Goal: Transaction & Acquisition: Purchase product/service

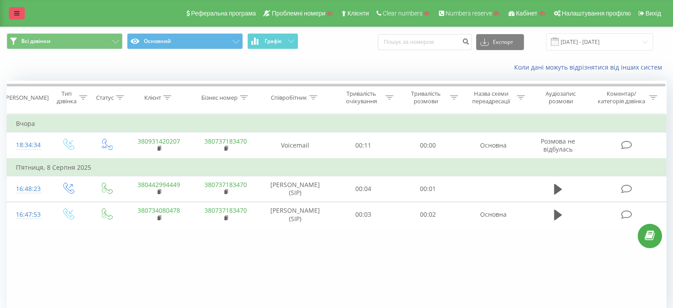
click at [19, 13] on link at bounding box center [17, 13] width 16 height 12
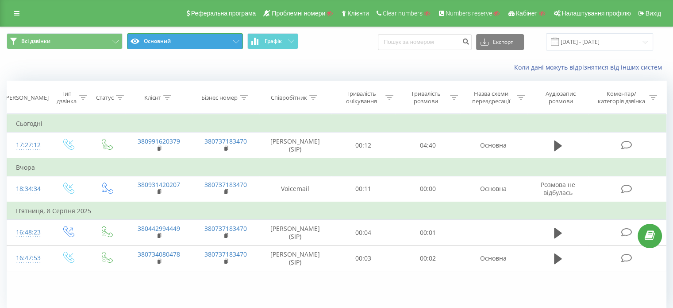
click at [198, 43] on button "Основний" at bounding box center [185, 41] width 116 height 16
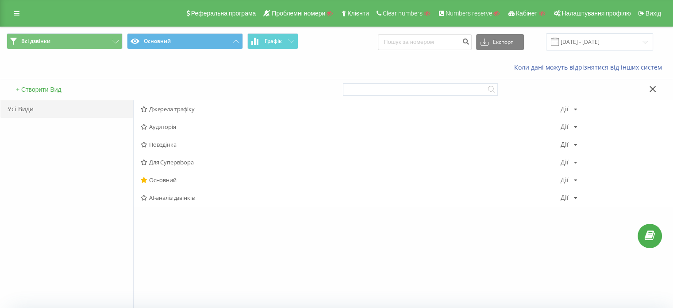
click at [173, 196] on span "AI-аналіз дзвінків" at bounding box center [351, 197] width 420 height 6
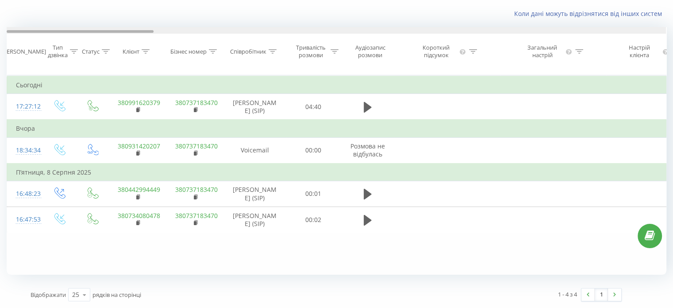
drag, startPoint x: 139, startPoint y: 24, endPoint x: 96, endPoint y: 42, distance: 47.0
click at [94, 42] on div "Дата дзвінка Тип дзвінка Статус Клієнт Бізнес номер Співробітник Тривалість роз…" at bounding box center [337, 51] width 660 height 48
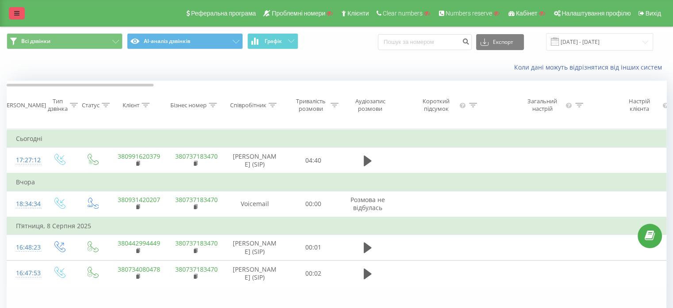
click at [20, 13] on link at bounding box center [17, 13] width 16 height 12
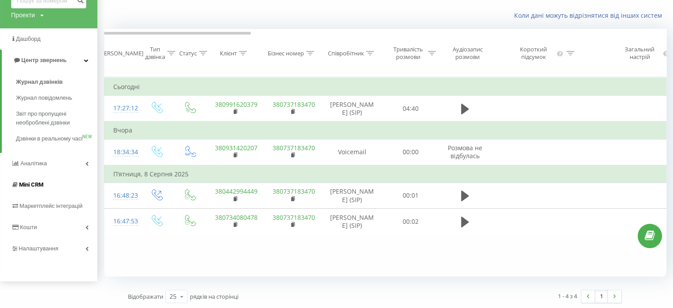
scroll to position [60, 0]
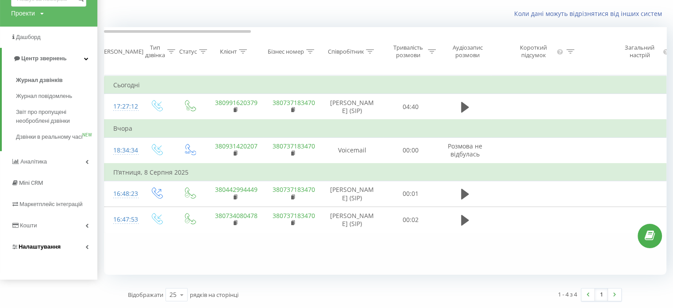
click at [42, 246] on span "Налаштування" at bounding box center [40, 246] width 42 height 7
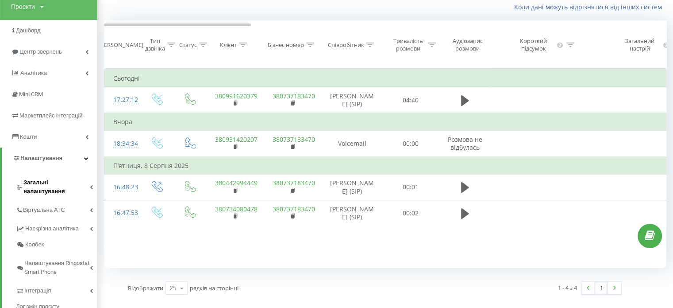
scroll to position [99, 0]
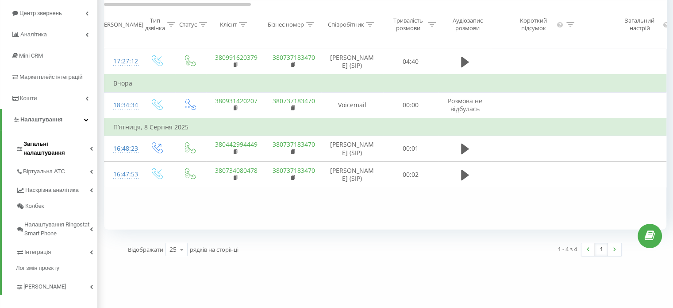
click at [58, 144] on span "Загальні налаштування" at bounding box center [56, 148] width 66 height 18
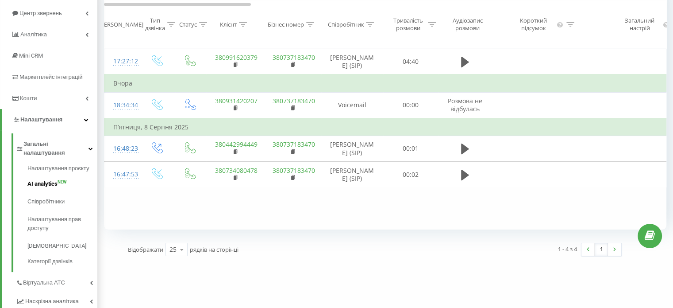
click at [51, 179] on span "AI analytics" at bounding box center [42, 183] width 30 height 9
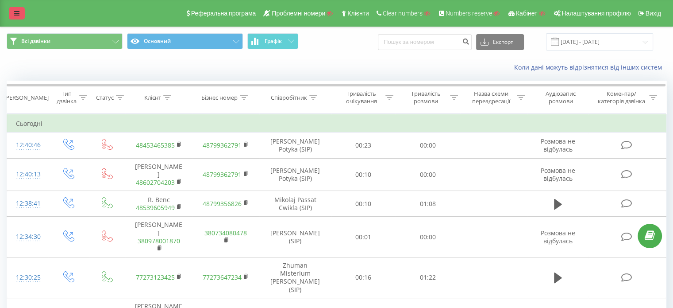
click at [25, 12] on div "Реферальна програма Проблемні номери Клієнти Clear numbers Numbers reserve Кабі…" at bounding box center [336, 13] width 673 height 27
click at [23, 12] on link at bounding box center [17, 13] width 16 height 12
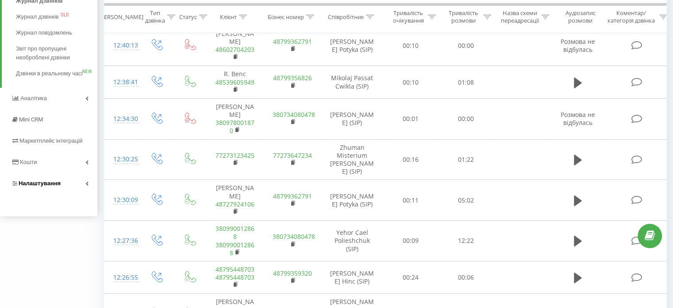
click at [35, 186] on span "Налаштування" at bounding box center [40, 183] width 42 height 7
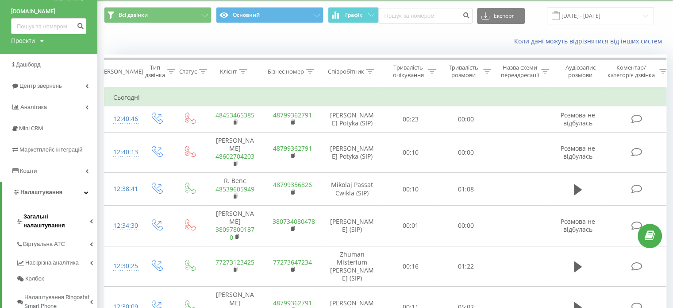
click at [54, 215] on span "Загальні налаштування" at bounding box center [56, 221] width 66 height 18
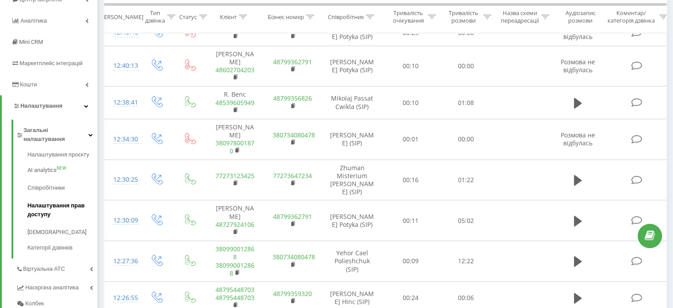
scroll to position [115, 0]
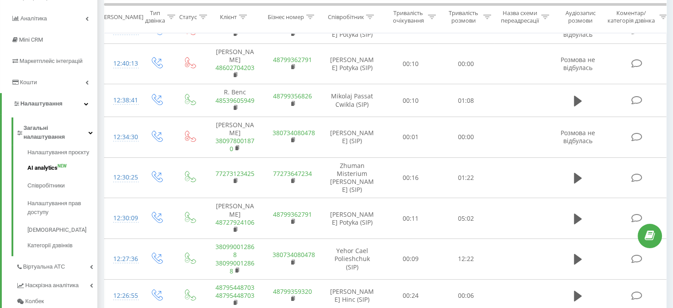
click at [55, 163] on span "AI analytics" at bounding box center [42, 167] width 30 height 9
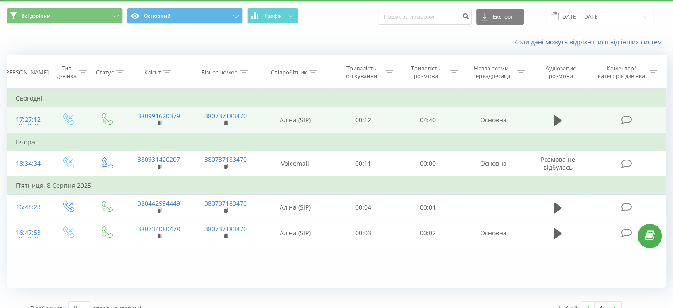
scroll to position [38, 0]
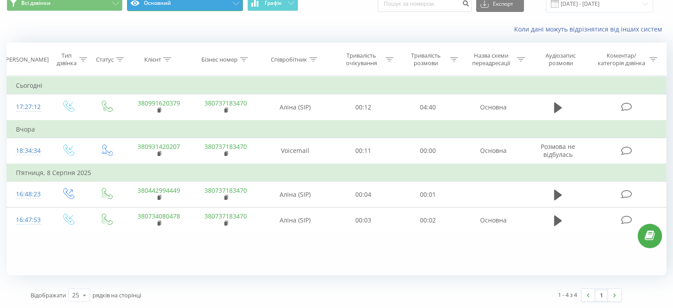
click at [188, 7] on button "Основний" at bounding box center [185, 3] width 116 height 16
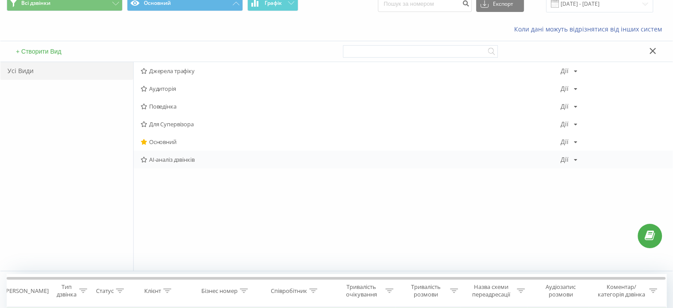
click at [169, 157] on span "AI-аналіз дзвінків" at bounding box center [351, 159] width 420 height 6
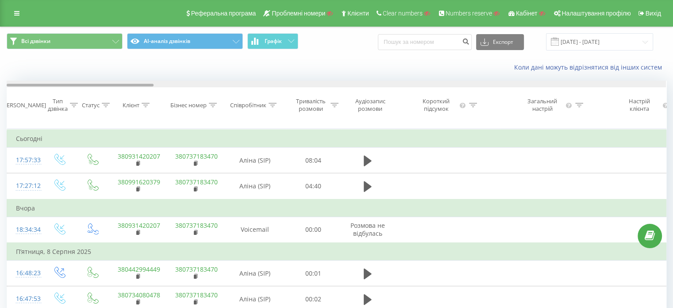
drag, startPoint x: 131, startPoint y: 85, endPoint x: 45, endPoint y: 105, distance: 88.5
click at [33, 90] on div "Дата дзвінка Тип дзвінка Статус Клієнт Бізнес номер Співробітник Тривалість роз…" at bounding box center [337, 105] width 660 height 48
click at [18, 14] on icon at bounding box center [16, 13] width 5 height 6
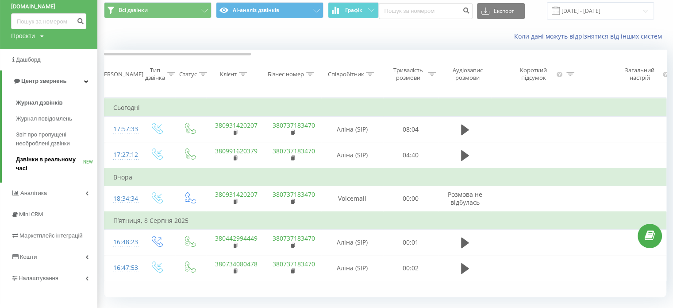
scroll to position [60, 0]
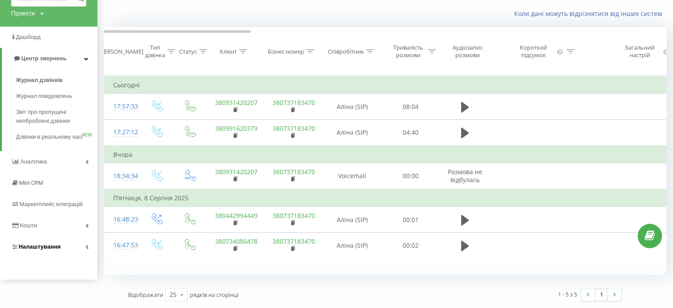
click at [48, 249] on span "Налаштування" at bounding box center [40, 246] width 42 height 7
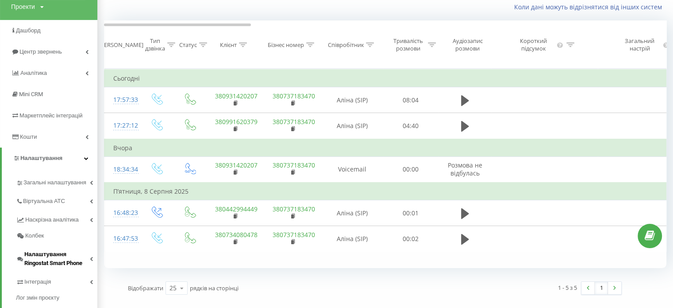
scroll to position [99, 0]
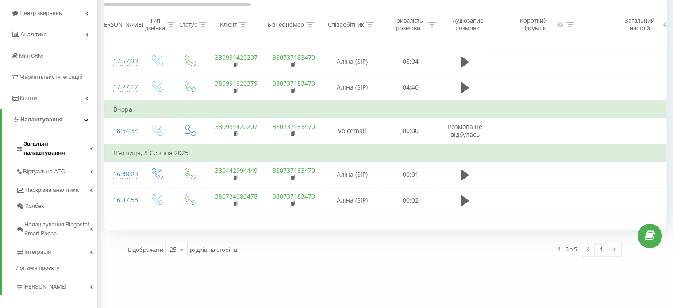
click at [52, 148] on span "Загальні налаштування" at bounding box center [56, 148] width 66 height 18
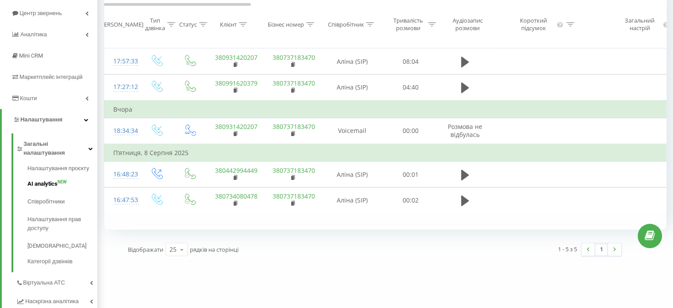
click at [51, 179] on span "AI analytics" at bounding box center [42, 183] width 30 height 9
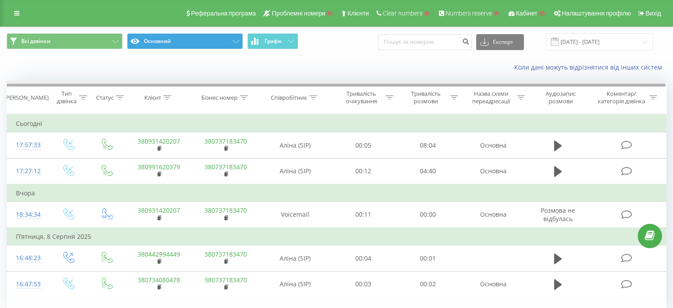
drag, startPoint x: 346, startPoint y: 84, endPoint x: 223, endPoint y: 48, distance: 128.4
click at [392, 82] on div at bounding box center [336, 84] width 659 height 7
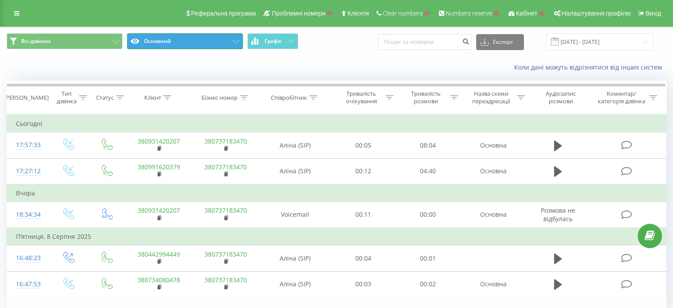
click at [204, 38] on button "Основний" at bounding box center [185, 41] width 116 height 16
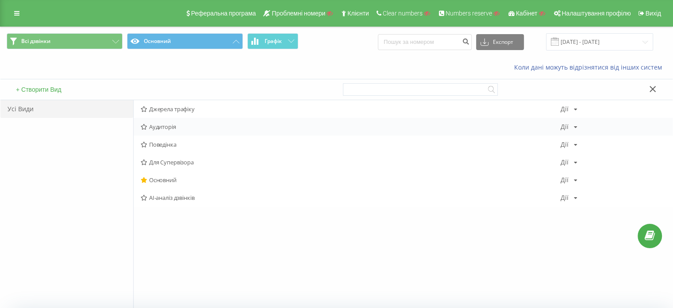
click at [173, 131] on div "Аудиторія [PERSON_NAME] Копіювати Видалити За замовчуванням Поділитися" at bounding box center [403, 127] width 539 height 18
click at [188, 196] on span "AI-аналіз дзвінків" at bounding box center [351, 197] width 420 height 6
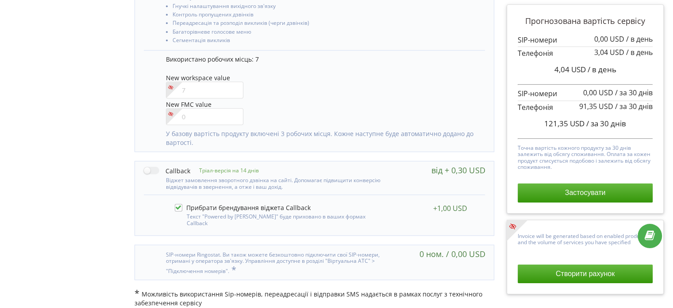
scroll to position [492, 0]
click at [178, 207] on label at bounding box center [243, 207] width 136 height 8
checkbox input "false"
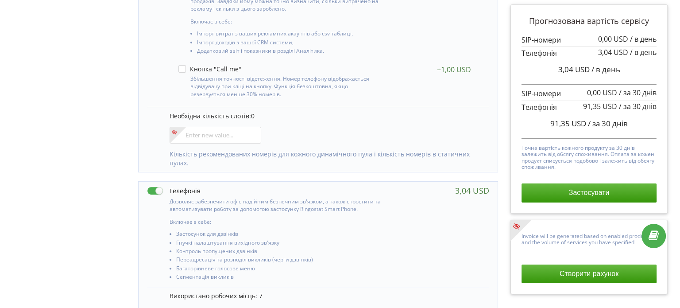
scroll to position [310, 0]
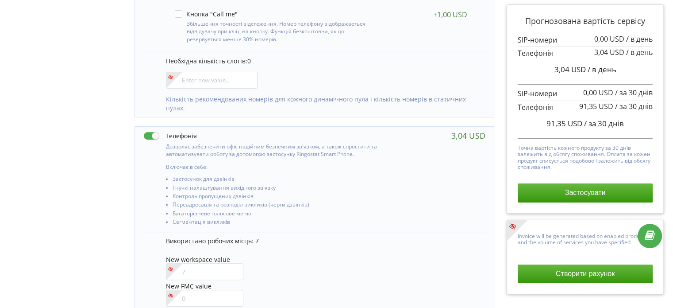
click at [570, 270] on button "Створити рахунок" at bounding box center [585, 273] width 135 height 19
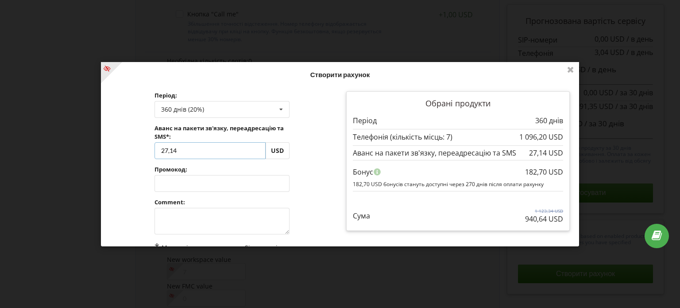
click at [214, 148] on input "27,14" at bounding box center [209, 150] width 111 height 17
drag, startPoint x: 218, startPoint y: 146, endPoint x: 138, endPoint y: 149, distance: 79.7
click at [140, 148] on div "Період: 360 днів (20%) Поповнити баланс без подовження 30 днів 27,14" at bounding box center [222, 201] width 236 height 232
type input "0"
click at [299, 156] on div "Обробка... Створити рахунок Період: 360 днів (20%) Поповнити баланс без подовже…" at bounding box center [340, 154] width 478 height 184
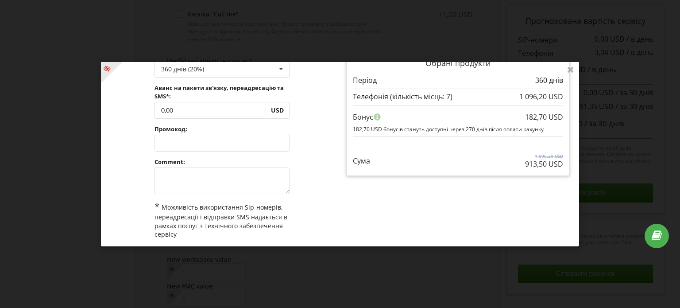
scroll to position [0, 0]
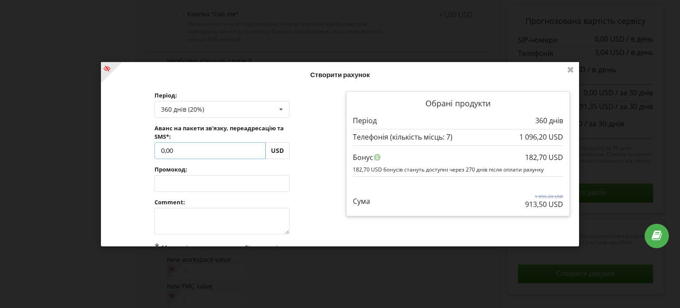
click at [175, 149] on input "0,00" at bounding box center [209, 150] width 111 height 17
drag, startPoint x: 201, startPoint y: 148, endPoint x: 154, endPoint y: 148, distance: 47.8
click at [154, 148] on div "Період: 360 днів (20%) Поповнити баланс без подовження 30 днів 0,00" at bounding box center [221, 201] width 147 height 232
type input "367,50"
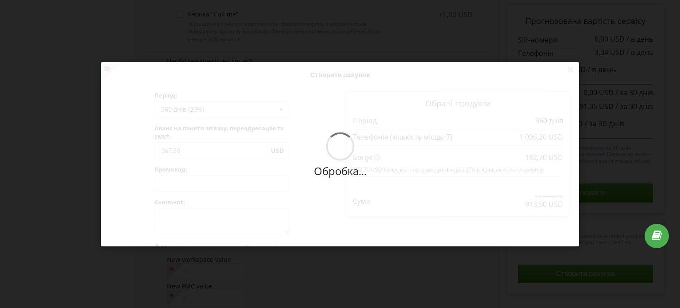
click at [314, 159] on div "Обробка... Створити рахунок Період: 360 днів (20%) Поповнити баланс без подовже…" at bounding box center [340, 154] width 478 height 184
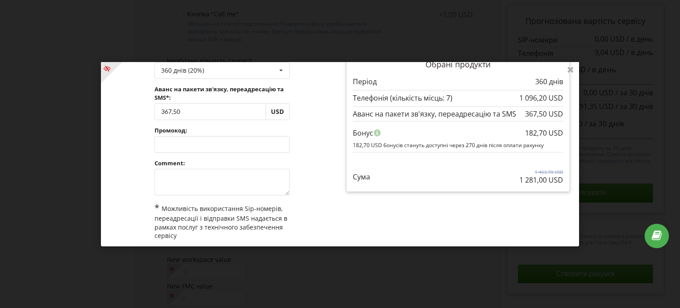
scroll to position [73, 0]
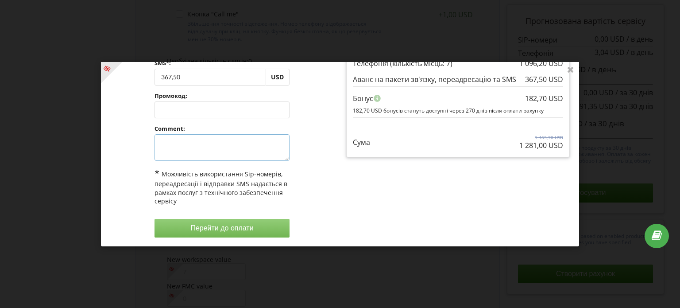
click at [179, 138] on textarea at bounding box center [221, 147] width 135 height 27
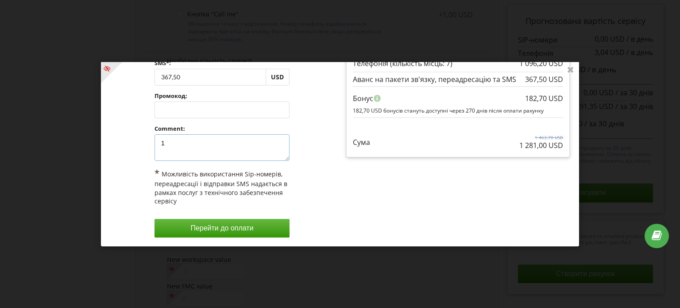
type textarea "1"
click at [350, 204] on div "Обрані продукти Період 360 днів" at bounding box center [458, 128] width 236 height 232
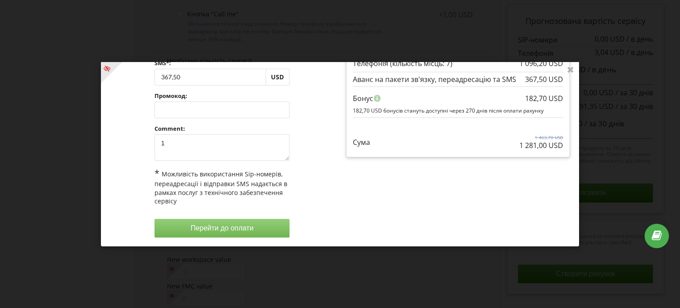
click at [251, 223] on button "Перейти до оплати" at bounding box center [221, 227] width 135 height 19
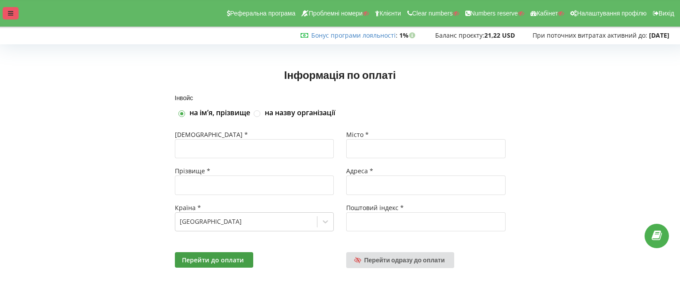
click at [6, 12] on div at bounding box center [11, 13] width 16 height 12
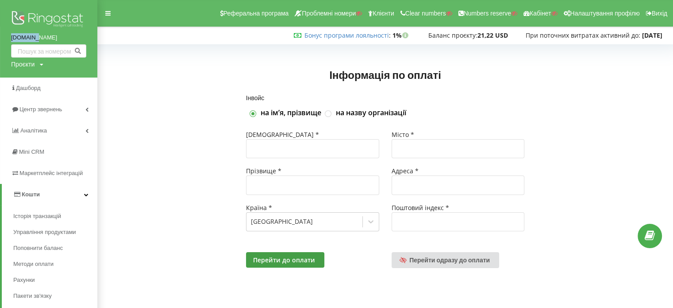
drag, startPoint x: 7, startPoint y: 35, endPoint x: 42, endPoint y: 41, distance: 35.8
click at [42, 41] on div "[DOMAIN_NAME] Проєкти Пошук" at bounding box center [48, 38] width 97 height 77
copy link "[DOMAIN_NAME]"
click at [35, 66] on div "Проєкти Пошук" at bounding box center [27, 64] width 32 height 9
click at [35, 78] on input "text" at bounding box center [38, 82] width 44 height 13
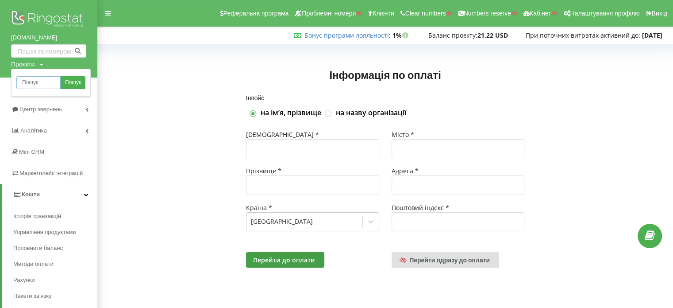
paste input "[DOMAIN_NAME]"
type input "[DOMAIN_NAME]"
click at [74, 82] on span "Пошук" at bounding box center [73, 83] width 16 height 8
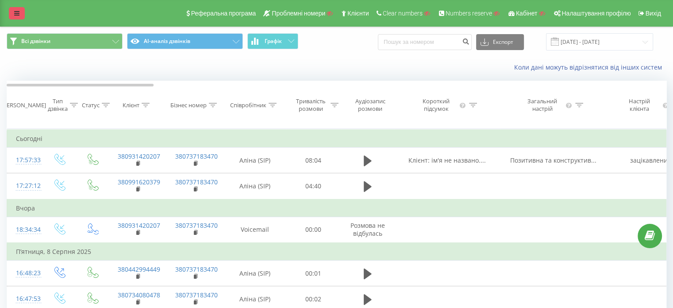
click at [21, 15] on link at bounding box center [17, 13] width 16 height 12
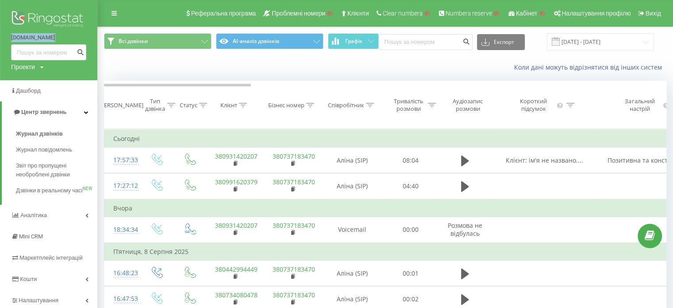
drag, startPoint x: 9, startPoint y: 34, endPoint x: 49, endPoint y: 38, distance: 40.6
click at [49, 38] on div "[DOMAIN_NAME] Проекти Пошук" at bounding box center [48, 40] width 97 height 80
copy link "[DOMAIN_NAME]"
click at [40, 67] on div "Проекти Пошук" at bounding box center [27, 66] width 33 height 9
drag, startPoint x: 40, startPoint y: 81, endPoint x: 46, endPoint y: 82, distance: 5.8
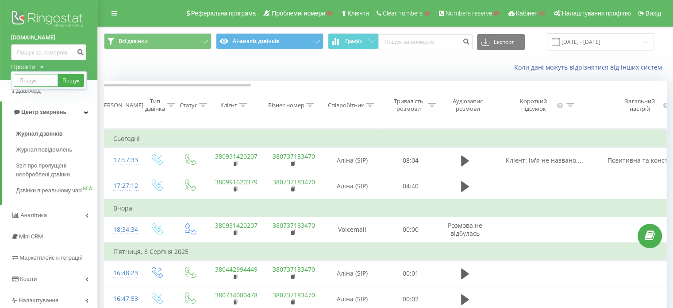
click at [40, 81] on input "text" at bounding box center [36, 80] width 44 height 13
paste input "[DOMAIN_NAME]"
type input "[DOMAIN_NAME]"
click at [77, 85] on link "Пошук" at bounding box center [71, 80] width 26 height 13
